Goal: Check status: Check status

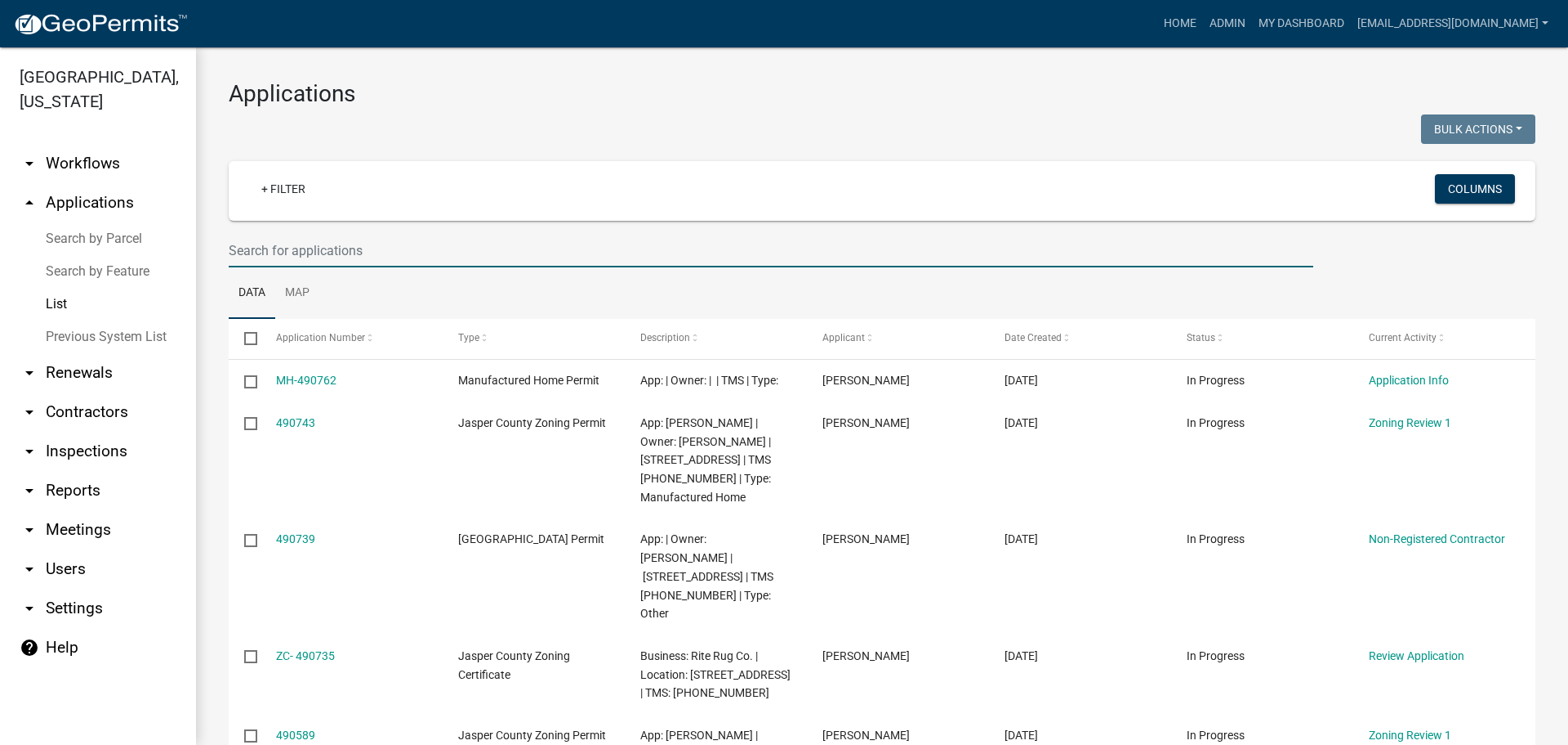
drag, startPoint x: 454, startPoint y: 238, endPoint x: 464, endPoint y: 238, distance: 10.0
click at [456, 238] on input "text" at bounding box center [771, 251] width 1084 height 33
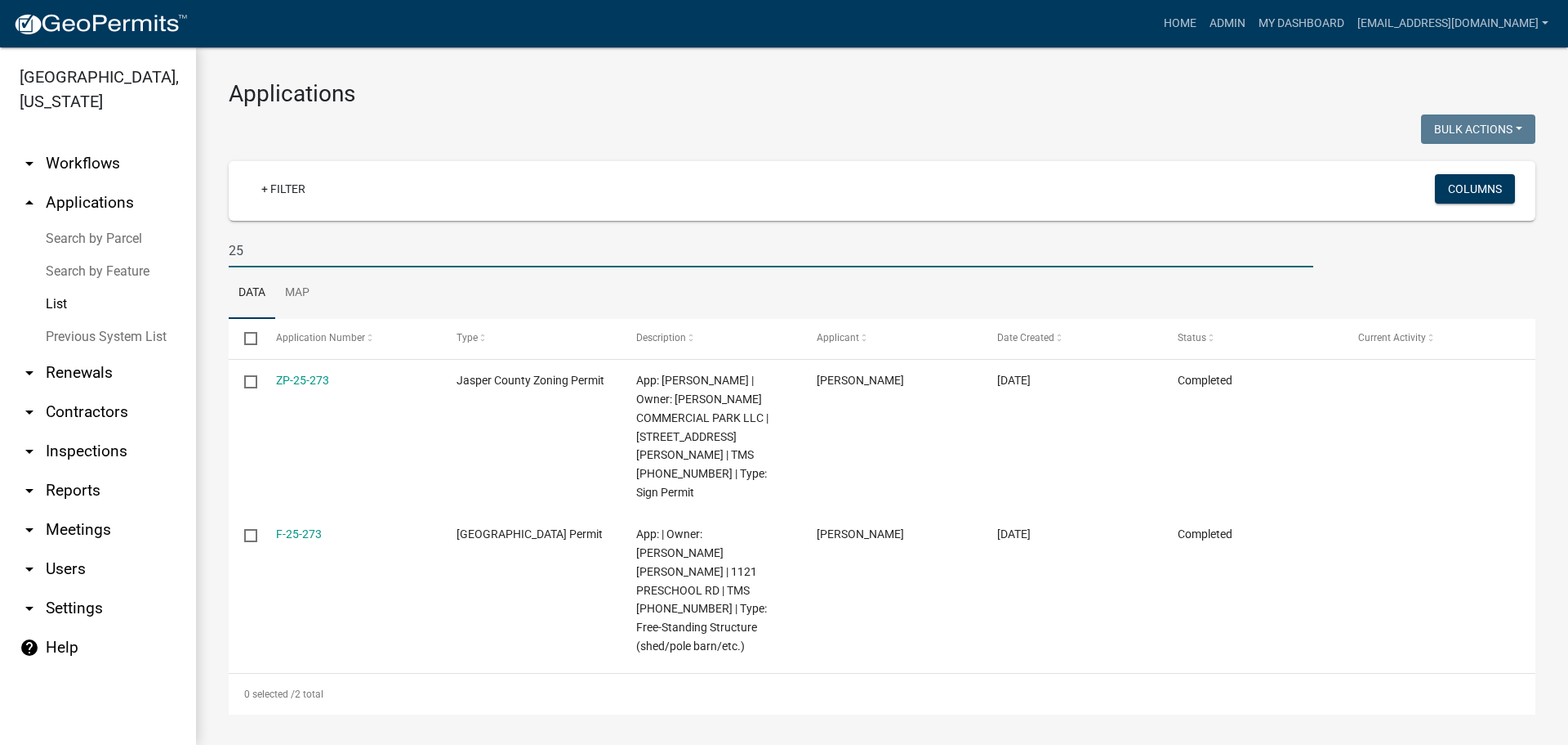
type input "2"
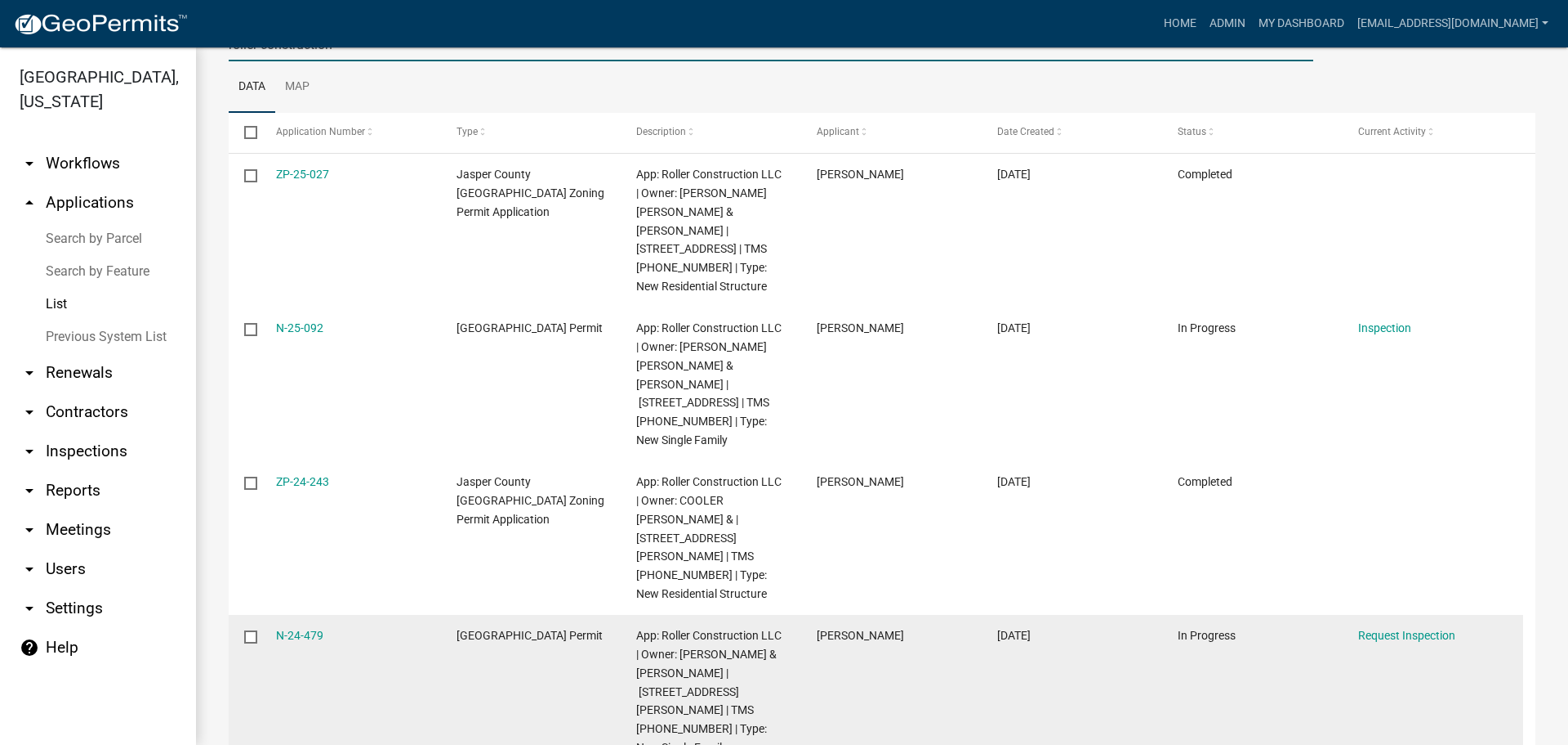
scroll to position [235, 0]
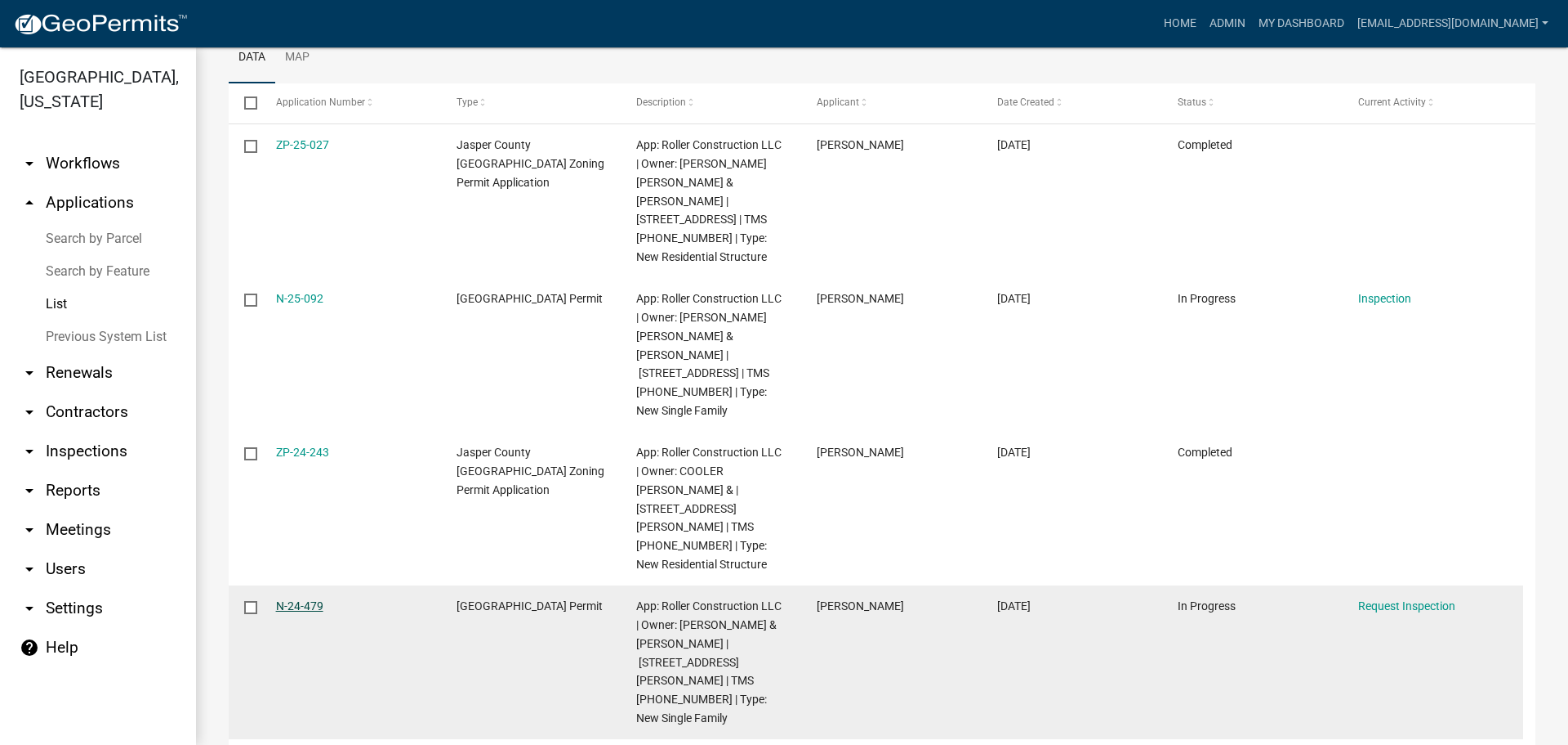
type input "roller construction"
click at [305, 599] on link "N-24-479" at bounding box center [299, 606] width 47 height 13
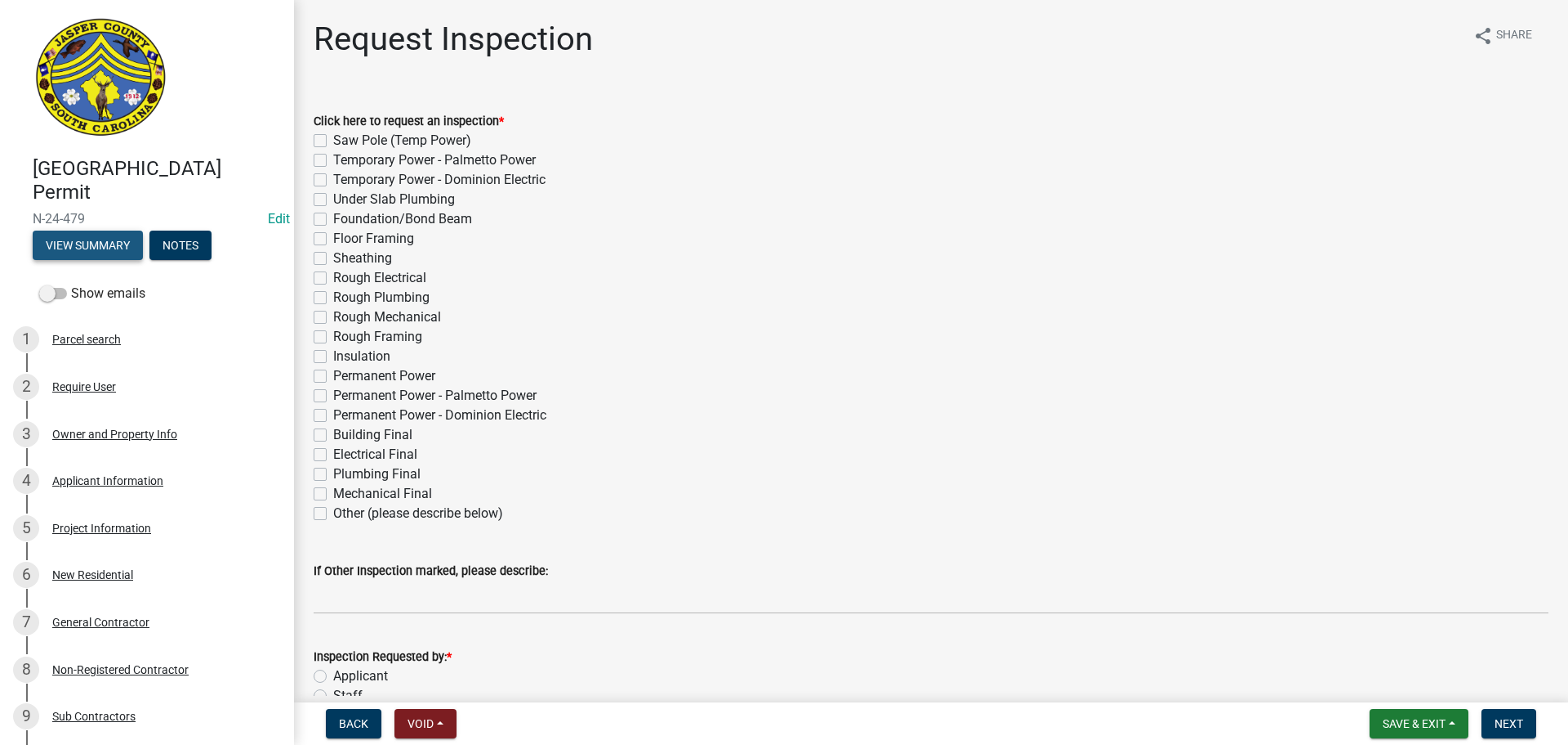
click at [85, 255] on button "View Summary" at bounding box center [87, 245] width 110 height 30
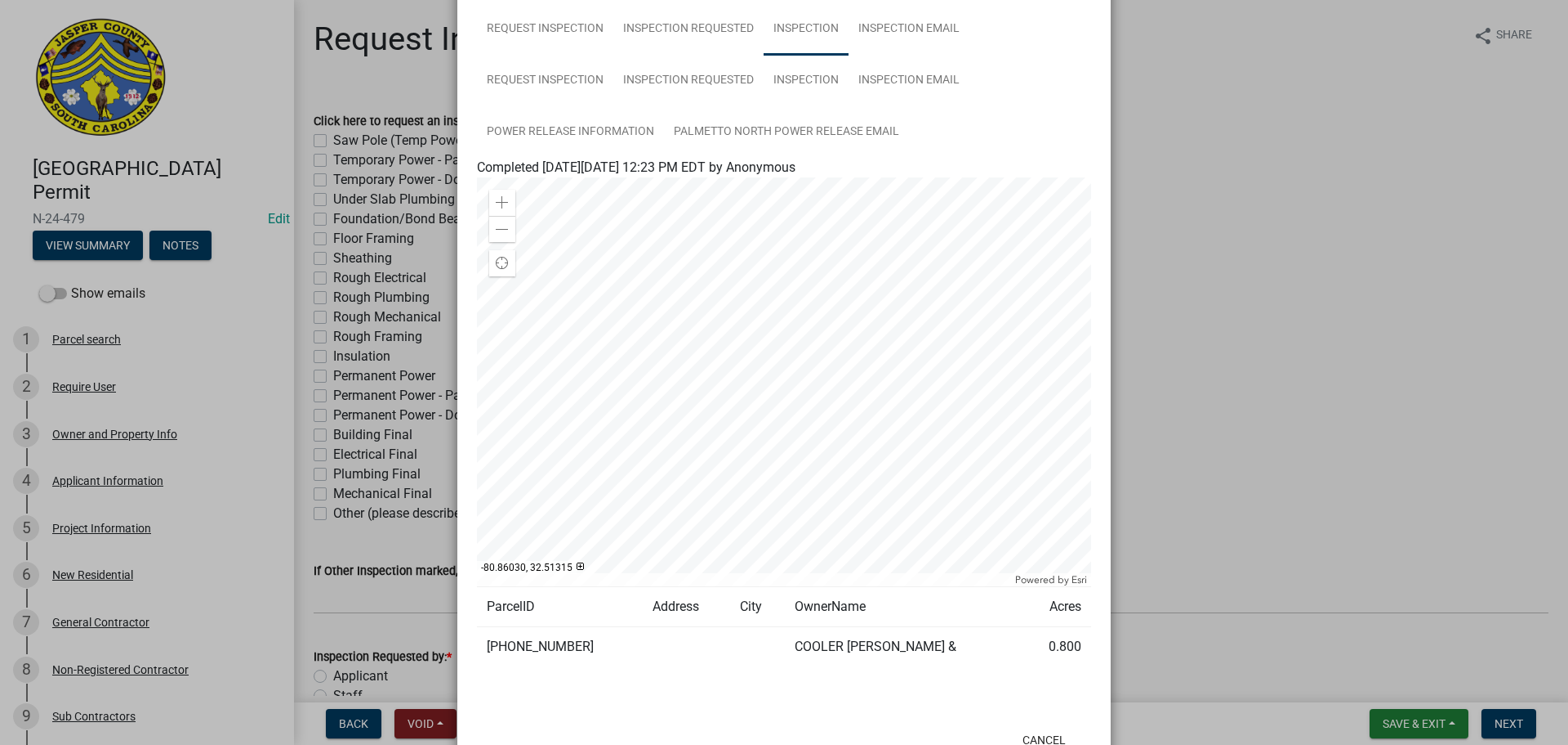
scroll to position [981, 0]
click at [717, 373] on div at bounding box center [784, 381] width 615 height 409
click at [738, 400] on div at bounding box center [784, 381] width 615 height 409
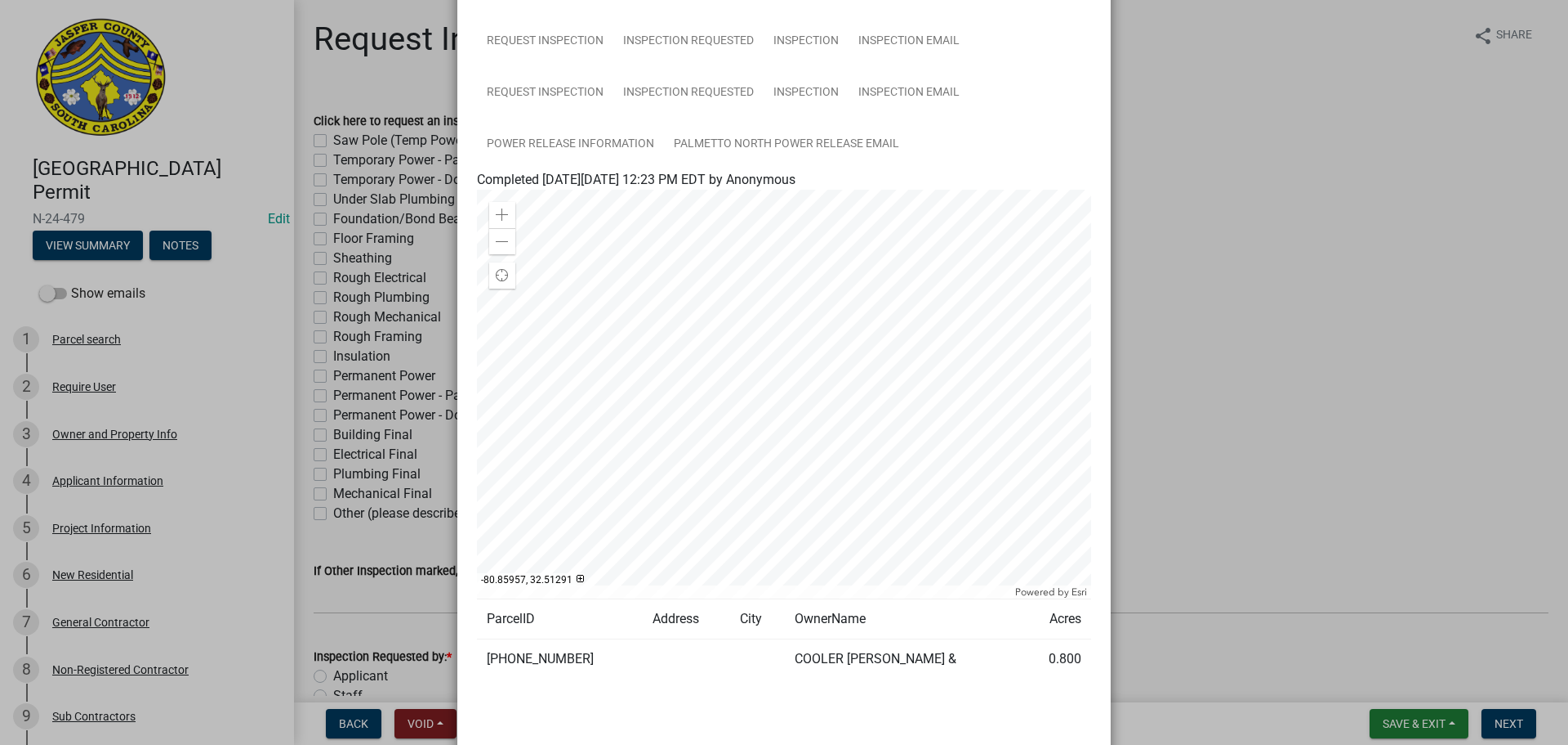
scroll to position [1038, 0]
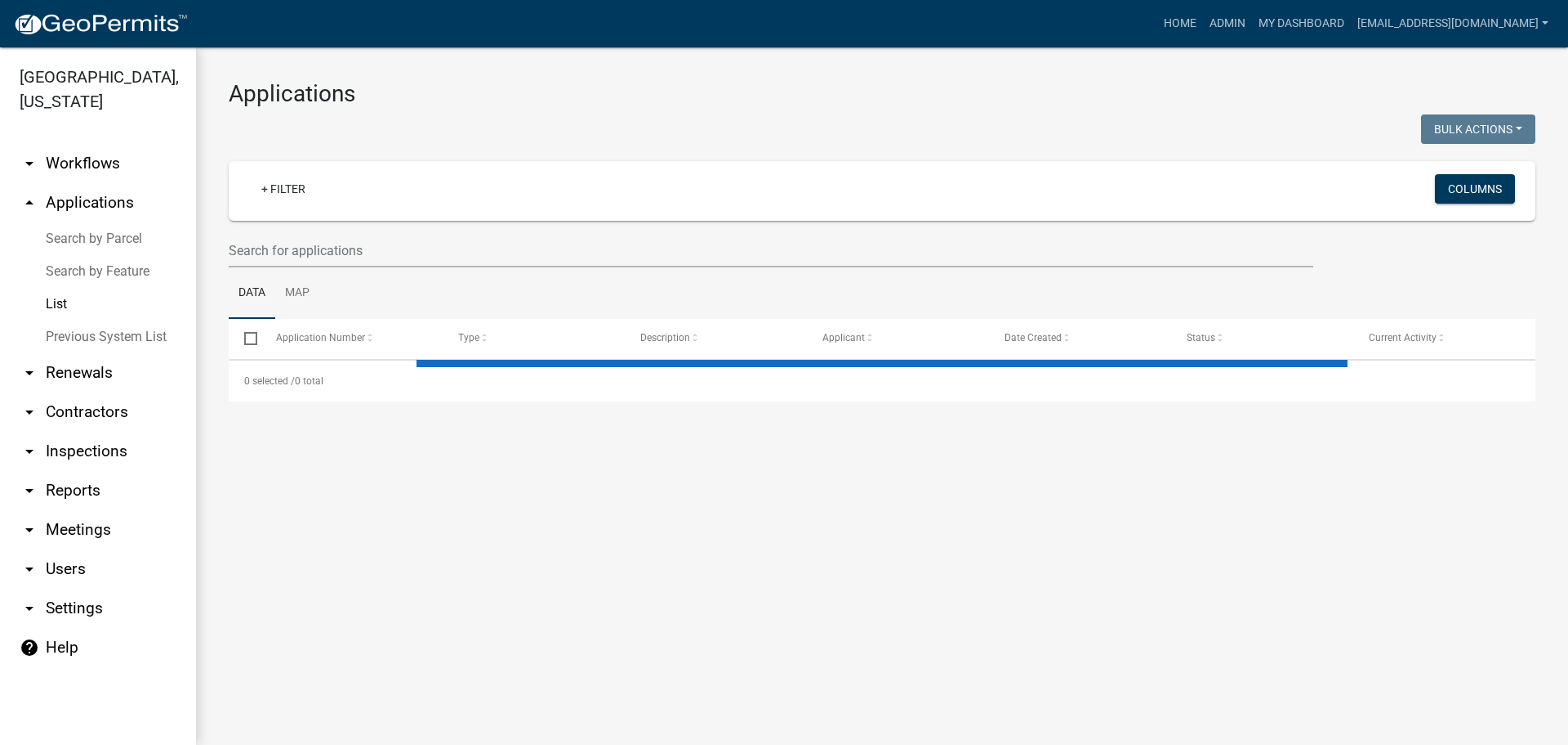
scroll to position [642, 0]
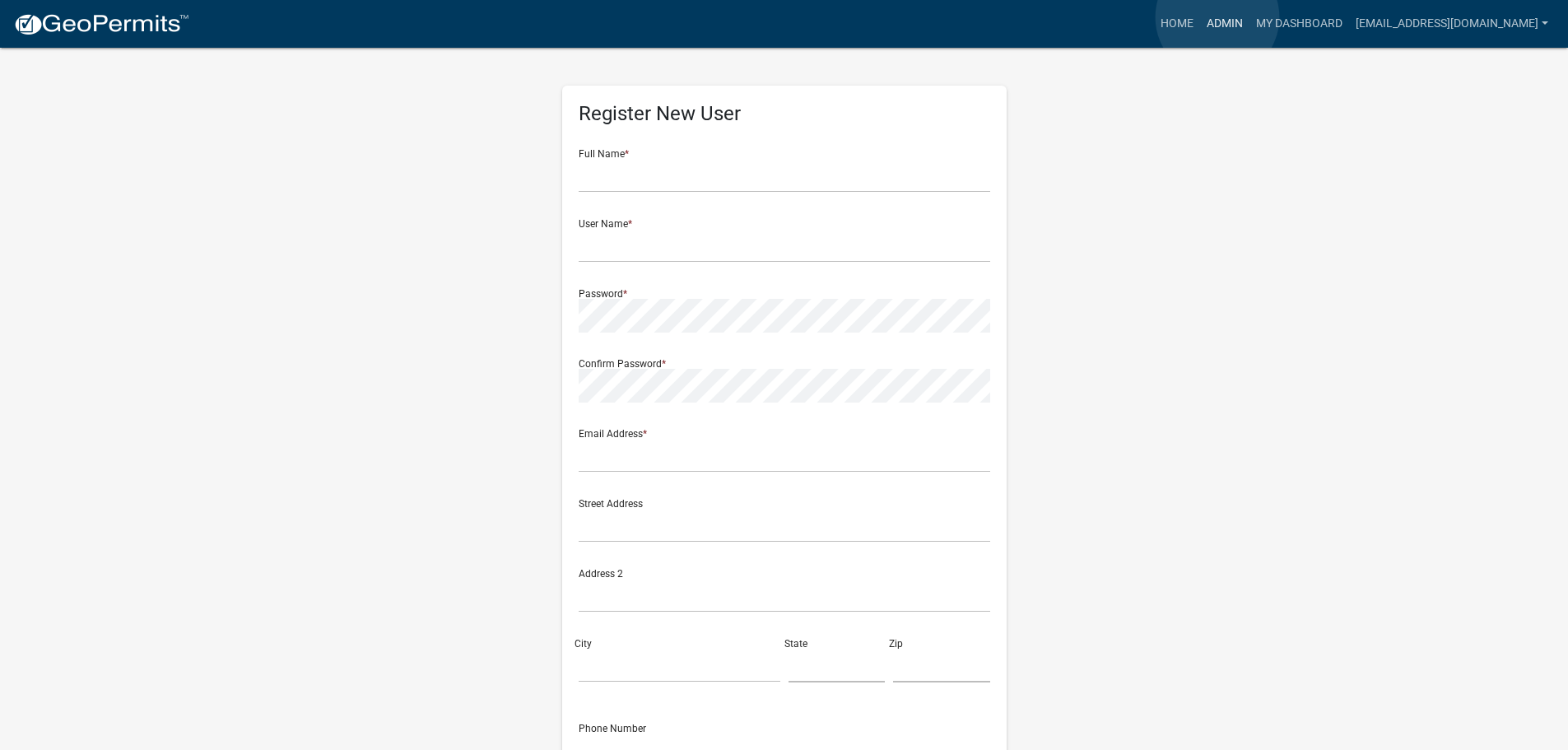
click at [1217, 17] on link "Admin" at bounding box center [1225, 23] width 50 height 31
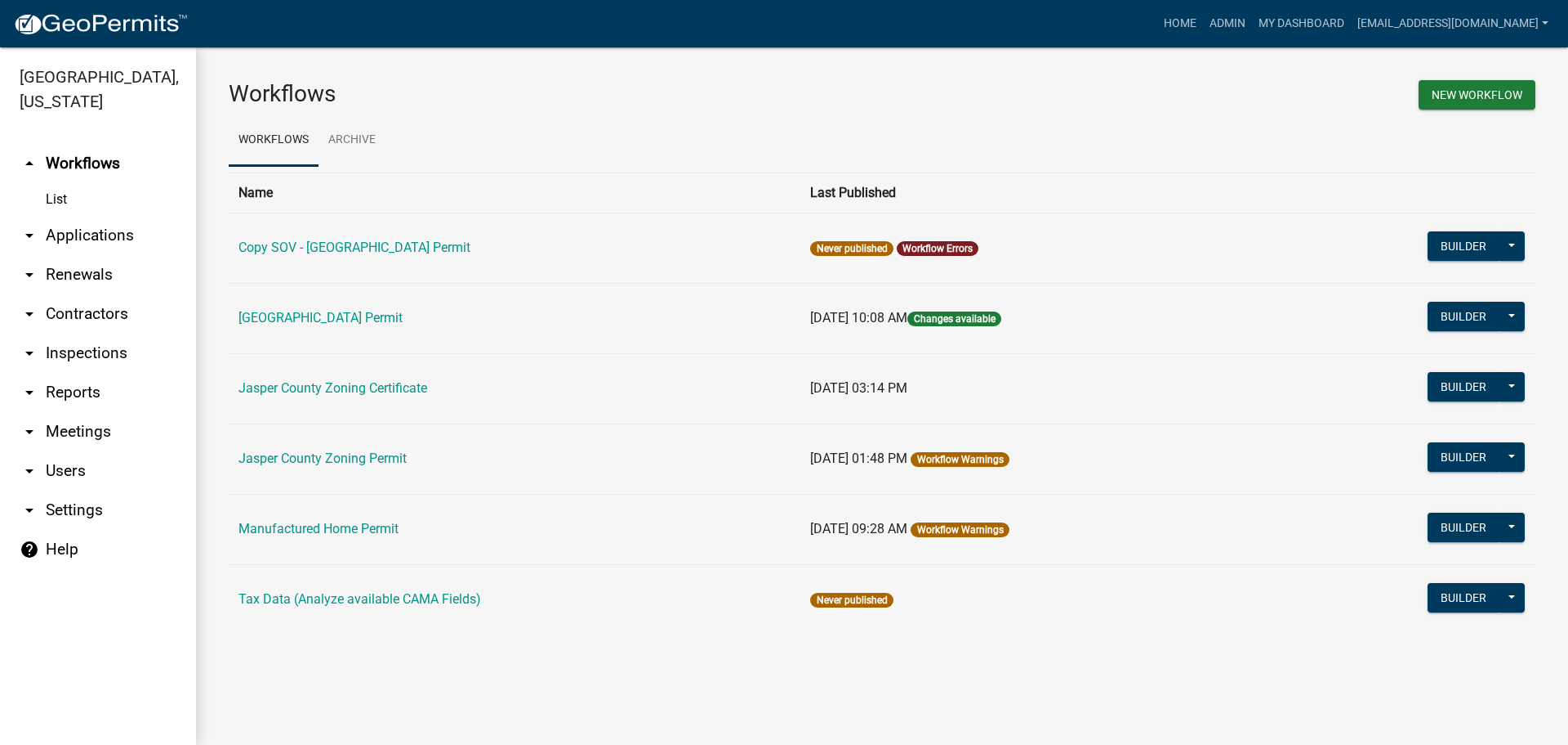
click at [80, 242] on link "arrow_drop_down Applications" at bounding box center [97, 235] width 196 height 39
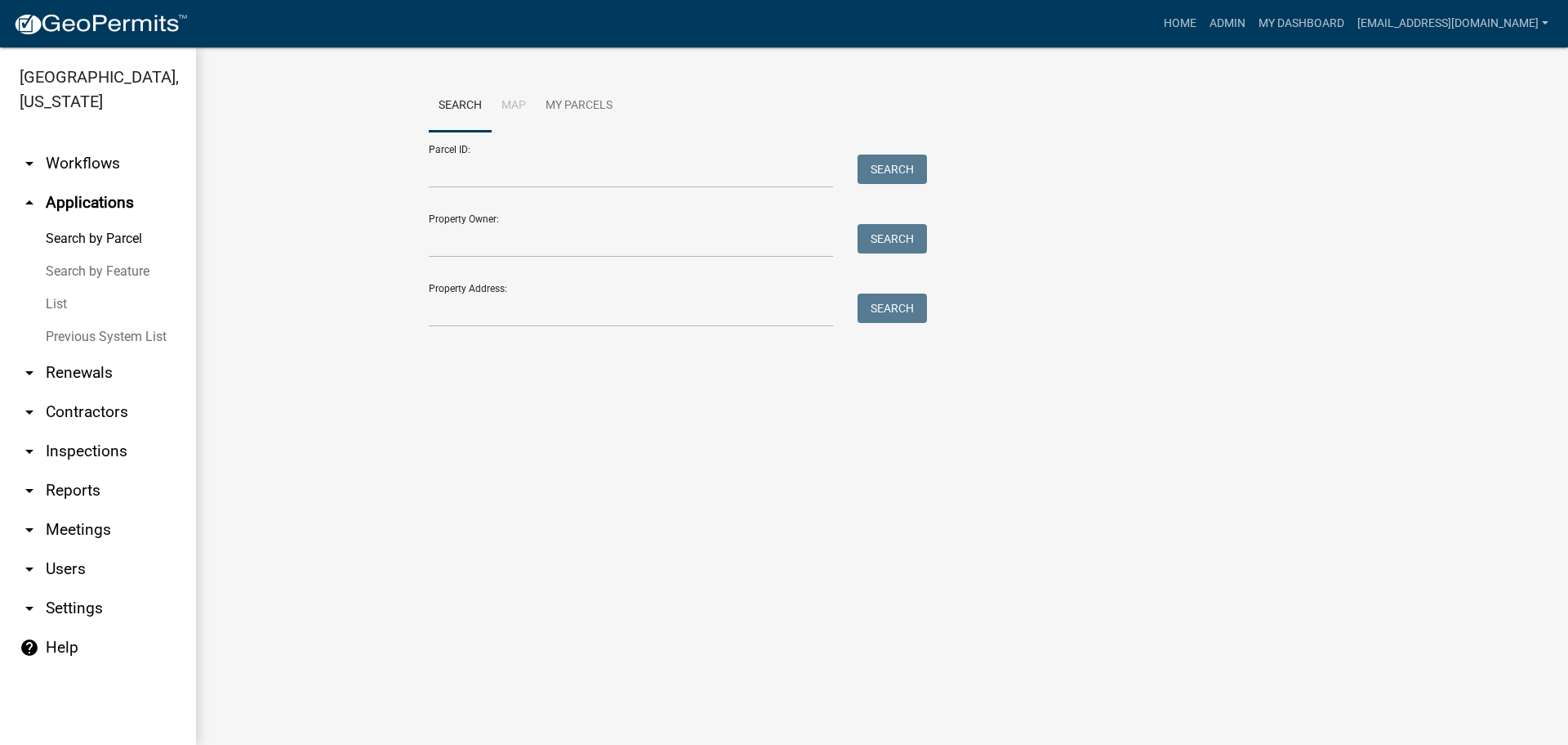
click at [54, 300] on link "List" at bounding box center [97, 304] width 196 height 33
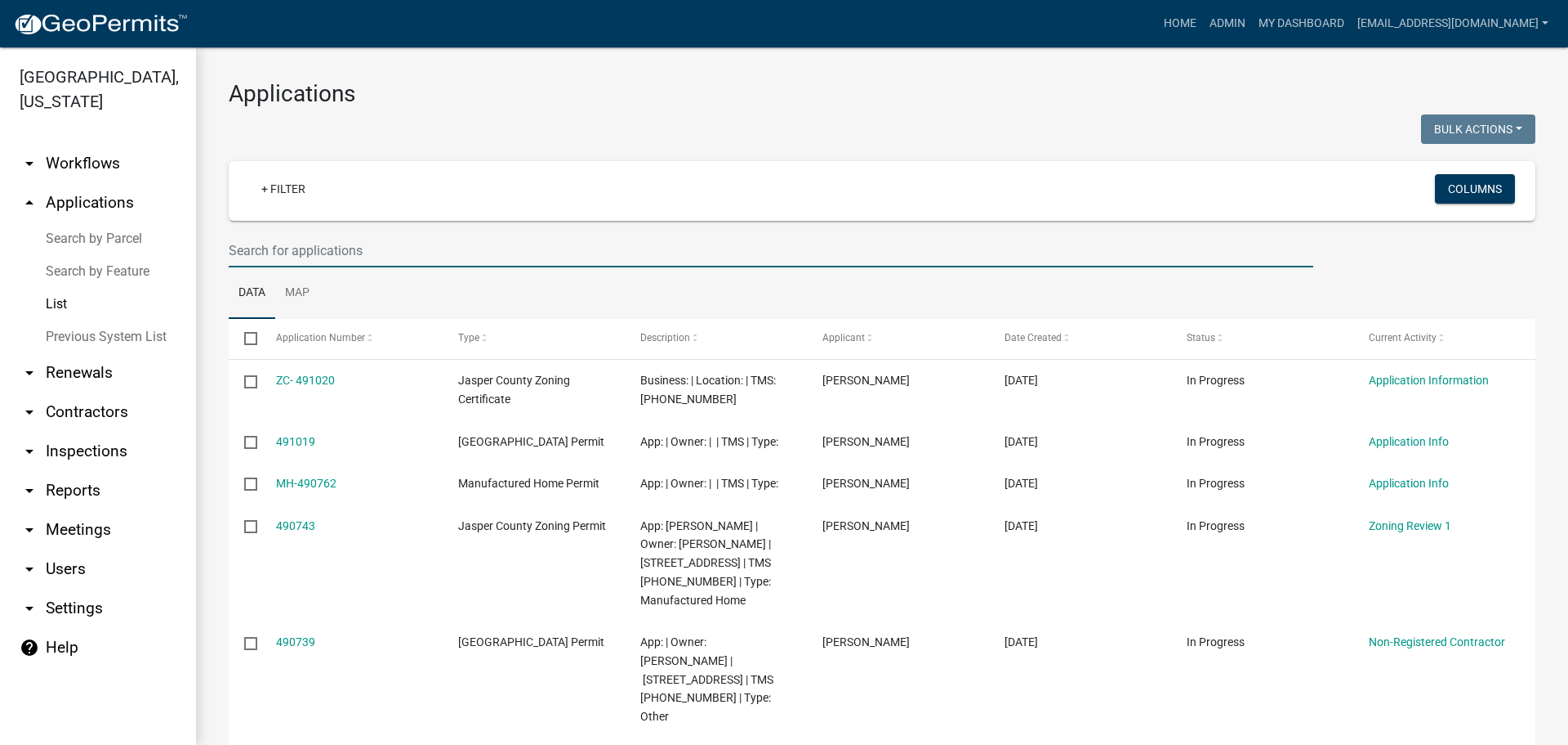
click at [447, 257] on input "text" at bounding box center [771, 251] width 1084 height 33
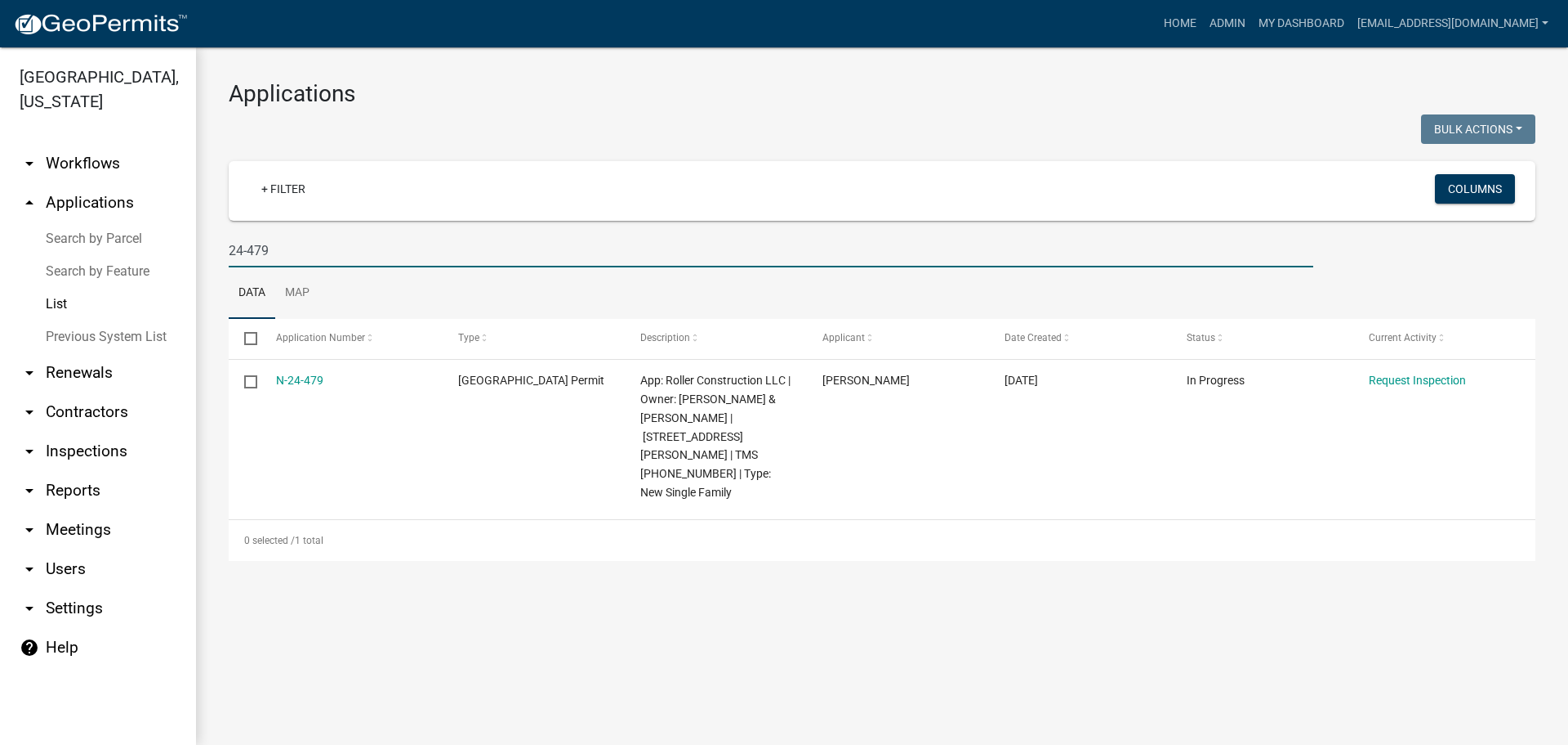
type input "24-479"
